Goal: Task Accomplishment & Management: Complete application form

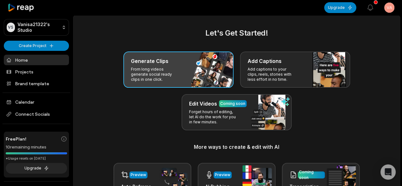
click at [187, 74] on div "Generate Clips From long videos generate social ready clips in one click." at bounding box center [178, 70] width 110 height 36
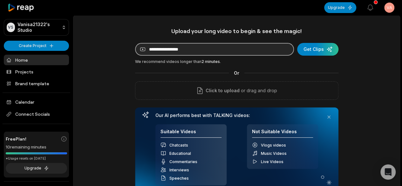
click at [255, 53] on input at bounding box center [214, 49] width 159 height 13
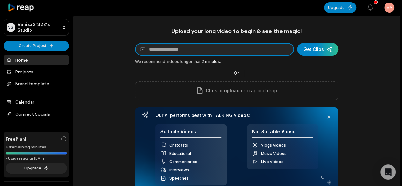
paste input "**********"
type input "**********"
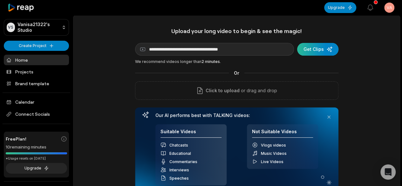
click at [310, 52] on div "submit" at bounding box center [317, 49] width 41 height 13
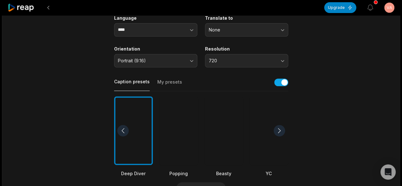
scroll to position [95, 0]
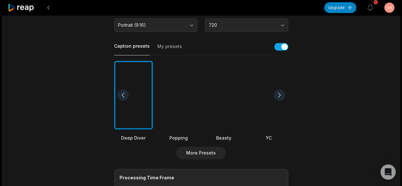
click at [219, 112] on div at bounding box center [223, 95] width 39 height 69
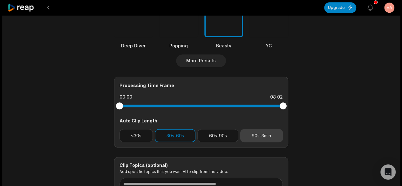
scroll to position [223, 0]
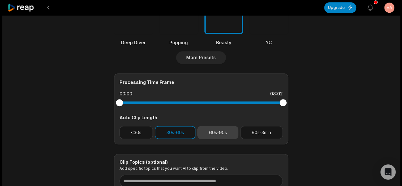
click at [220, 131] on button "60s-90s" at bounding box center [217, 132] width 41 height 13
click at [169, 131] on button "30s-60s" at bounding box center [175, 132] width 41 height 13
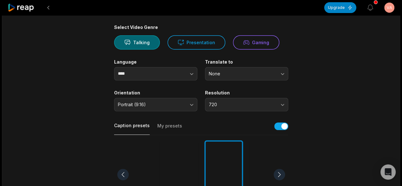
scroll to position [0, 0]
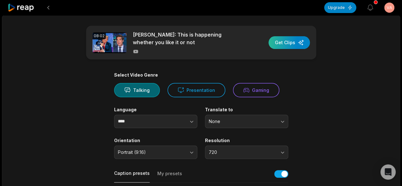
click at [300, 43] on div "button" at bounding box center [289, 42] width 41 height 13
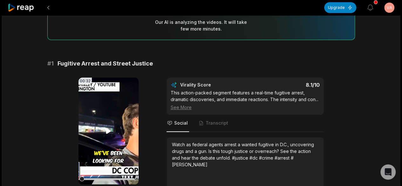
scroll to position [95, 0]
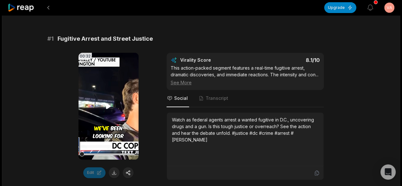
click at [105, 109] on icon at bounding box center [109, 106] width 8 height 8
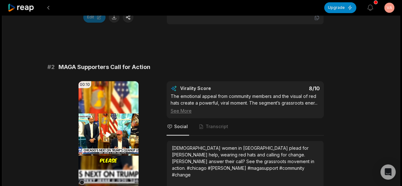
scroll to position [286, 0]
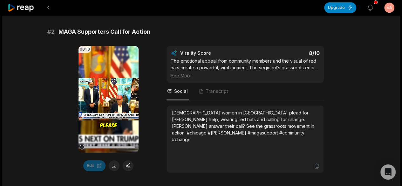
click at [108, 102] on icon at bounding box center [108, 99] width 5 height 5
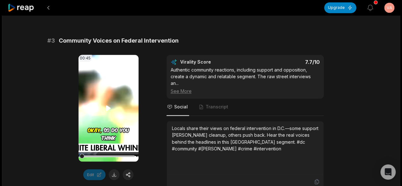
scroll to position [477, 0]
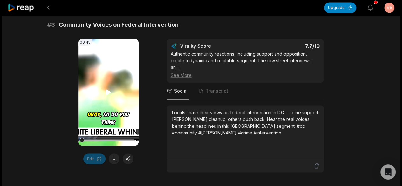
click at [111, 96] on icon at bounding box center [109, 92] width 8 height 8
click at [113, 101] on video "Your browser does not support mp4 format." at bounding box center [109, 92] width 60 height 107
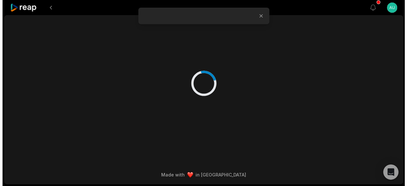
scroll to position [0, 0]
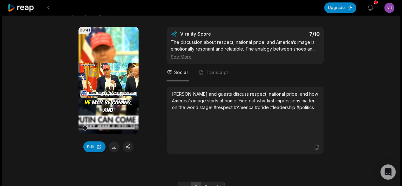
scroll to position [1776, 0]
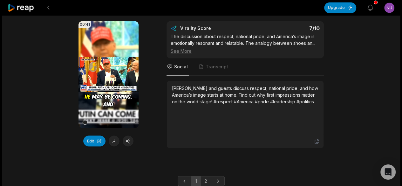
click at [101, 63] on video "Your browser does not support mp4 format." at bounding box center [109, 74] width 60 height 107
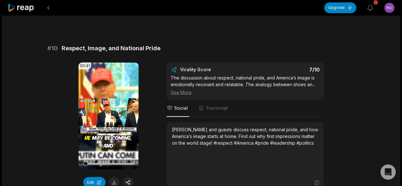
scroll to position [1745, 0]
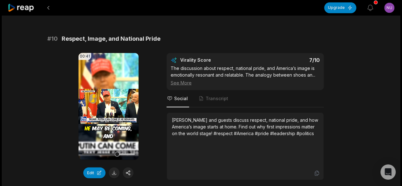
click at [112, 69] on video "Your browser does not support mp4 format." at bounding box center [109, 106] width 60 height 107
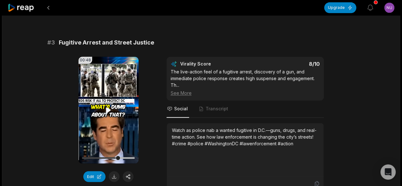
scroll to position [441, 0]
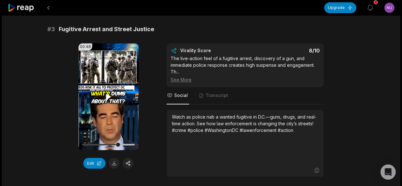
click at [107, 95] on icon at bounding box center [108, 96] width 5 height 5
drag, startPoint x: 117, startPoint y: 143, endPoint x: 74, endPoint y: 143, distance: 42.9
click at [91, 144] on div at bounding box center [108, 145] width 53 height 2
click at [83, 142] on div at bounding box center [108, 144] width 53 height 11
click at [86, 144] on div at bounding box center [108, 145] width 53 height 2
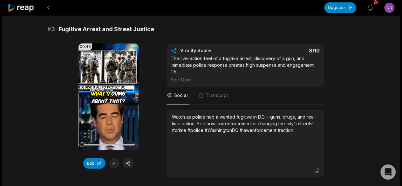
drag, startPoint x: 114, startPoint y: 143, endPoint x: 64, endPoint y: 136, distance: 51.0
click at [64, 136] on div "00:48 Your browser does not support mp4 format. Edit Virality Score 8 /10 The l…" at bounding box center [201, 110] width 308 height 134
click at [111, 98] on icon at bounding box center [109, 97] width 8 height 8
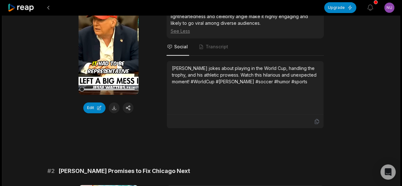
scroll to position [60, 0]
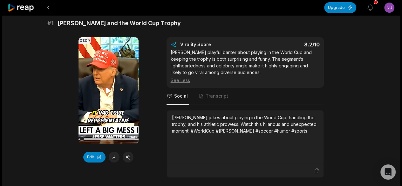
click at [107, 89] on icon at bounding box center [108, 90] width 5 height 5
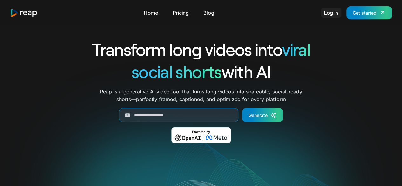
click at [336, 14] on link "Log in" at bounding box center [331, 13] width 20 height 10
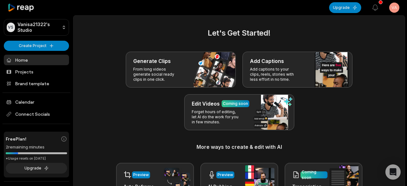
click at [391, 7] on html "VS Vanisa21322's Studio Create Project Home Projects Brand template Calendar Co…" at bounding box center [203, 93] width 407 height 186
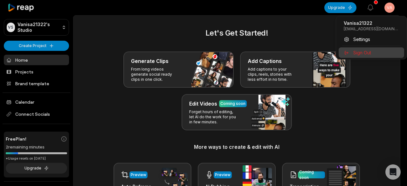
click at [363, 53] on span "Sign Out" at bounding box center [362, 52] width 18 height 7
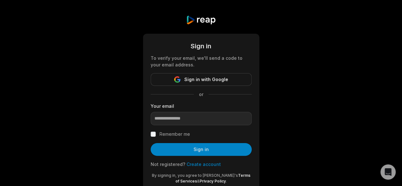
click at [199, 167] on div "Not registered? Create account" at bounding box center [201, 164] width 101 height 7
click at [203, 164] on link "Create account" at bounding box center [204, 163] width 34 height 5
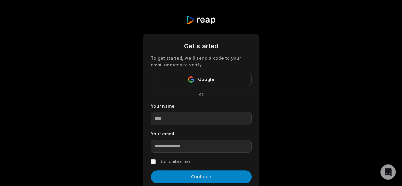
click at [189, 125] on form "Get started To get started, we'll send a code to your email address to verify. …" at bounding box center [201, 126] width 101 height 170
click at [206, 119] on input at bounding box center [201, 118] width 101 height 13
type input "**********"
click at [207, 148] on input "email" at bounding box center [201, 146] width 101 height 13
paste input "**********"
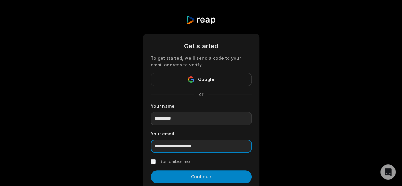
type input "**********"
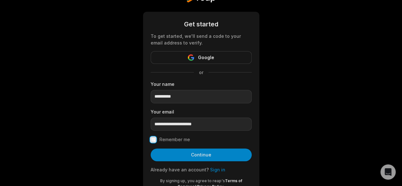
scroll to position [32, 0]
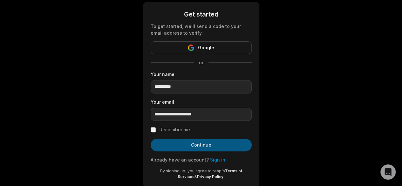
click at [223, 145] on button "Continue" at bounding box center [201, 145] width 101 height 13
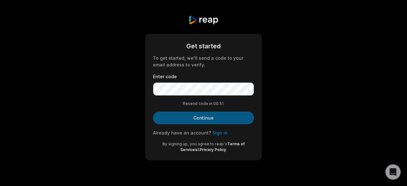
click at [216, 114] on button "Continue" at bounding box center [203, 118] width 101 height 13
